Goal: Information Seeking & Learning: Learn about a topic

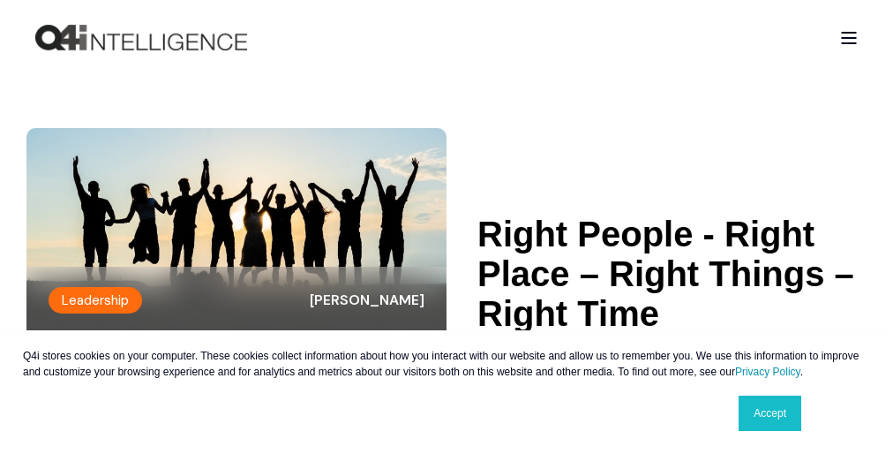
click at [447, 384] on div "Q4i stores cookies on your computer. These cookies collect information about ho…" at bounding box center [446, 392] width 883 height 124
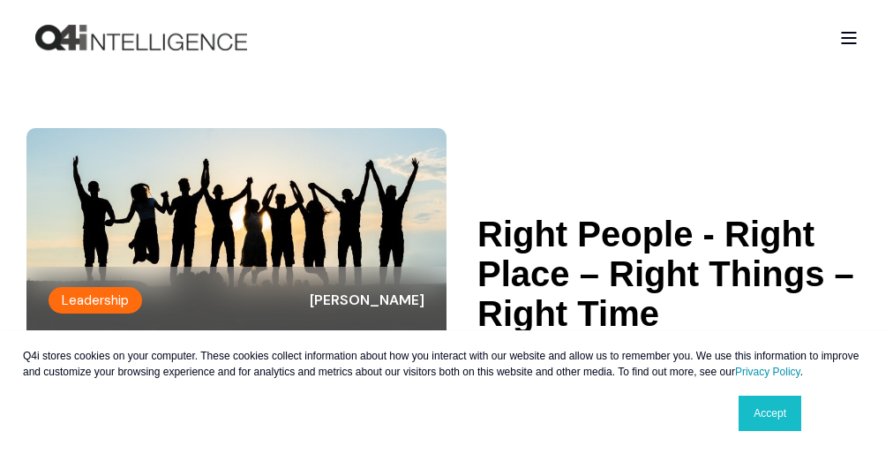
click at [447, 384] on div "Q4i stores cookies on your computer. These cookies collect information about ho…" at bounding box center [446, 392] width 883 height 124
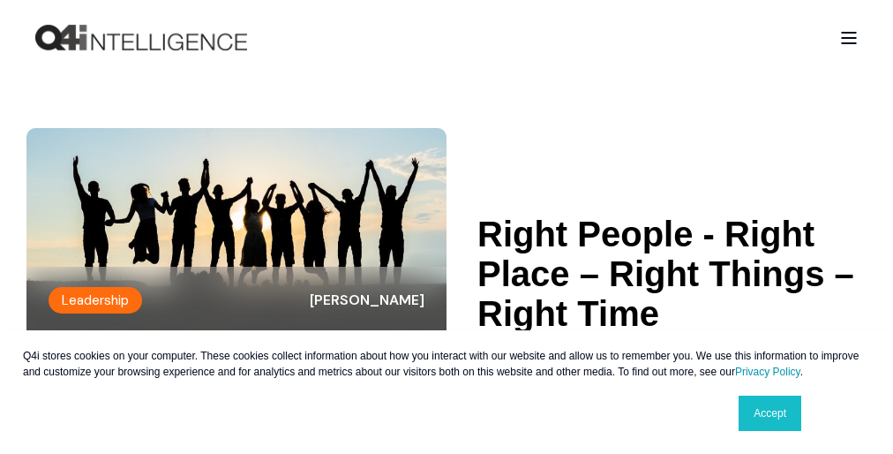
click at [447, 384] on div "Q4i stores cookies on your computer. These cookies collect information about ho…" at bounding box center [446, 392] width 883 height 124
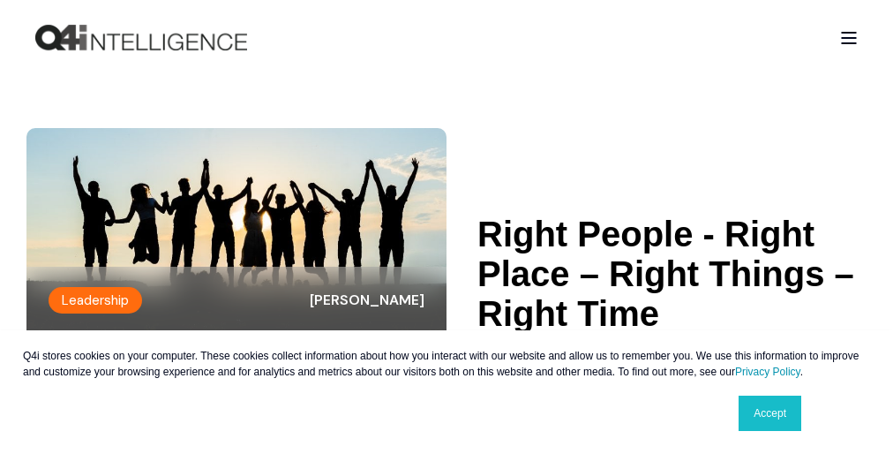
click at [447, 384] on div "Q4i stores cookies on your computer. These cookies collect information about ho…" at bounding box center [446, 392] width 883 height 124
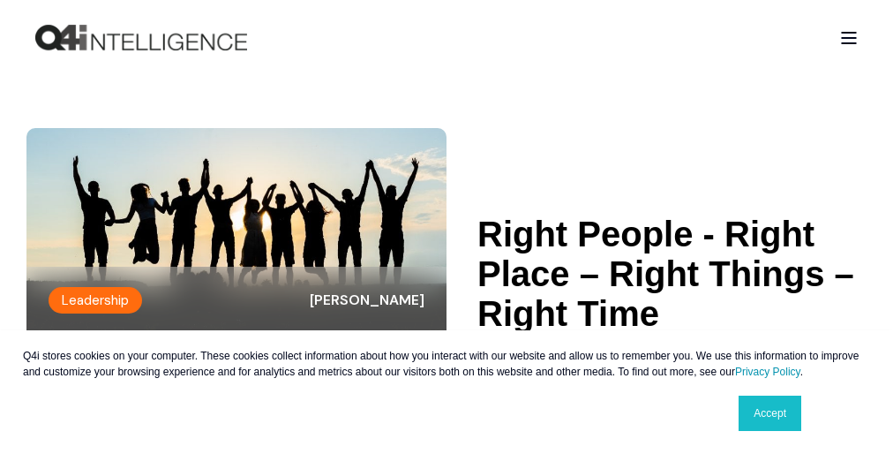
click at [447, 384] on div "Q4i stores cookies on your computer. These cookies collect information about ho…" at bounding box center [446, 392] width 883 height 124
